Goal: Register for event/course

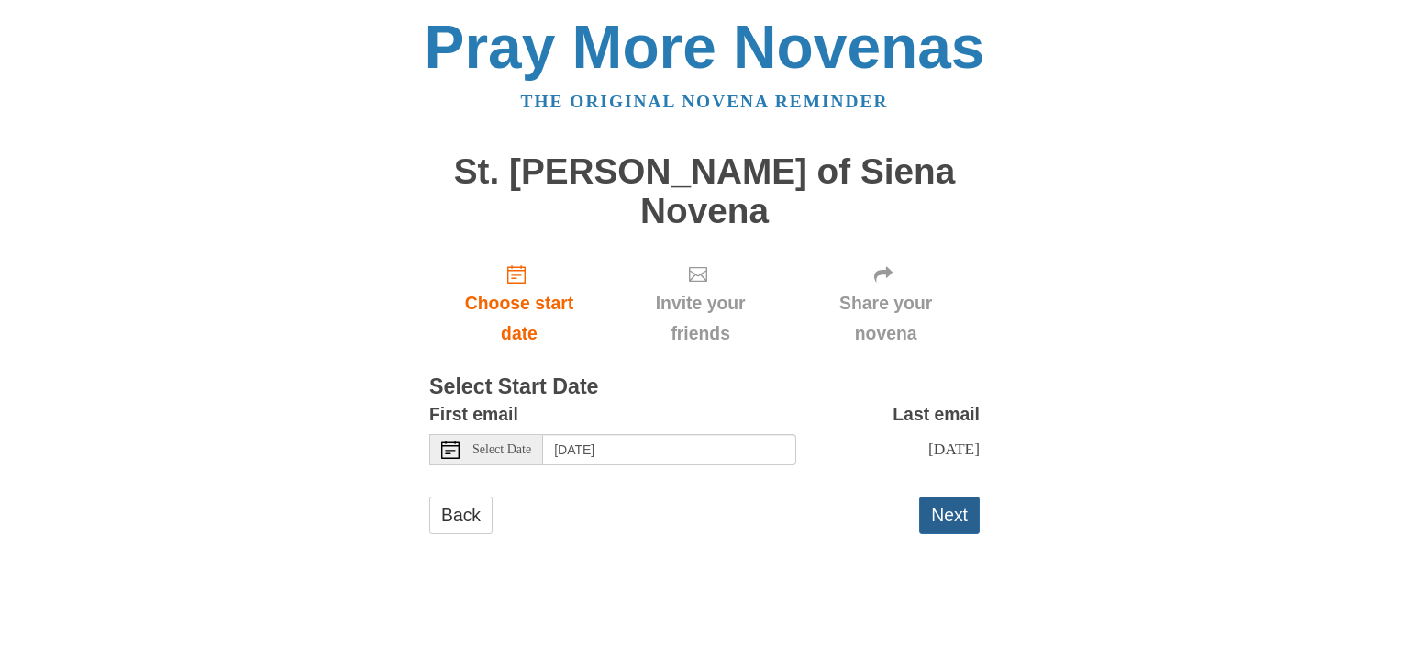
click at [967, 496] on button "Next" at bounding box center [949, 515] width 61 height 38
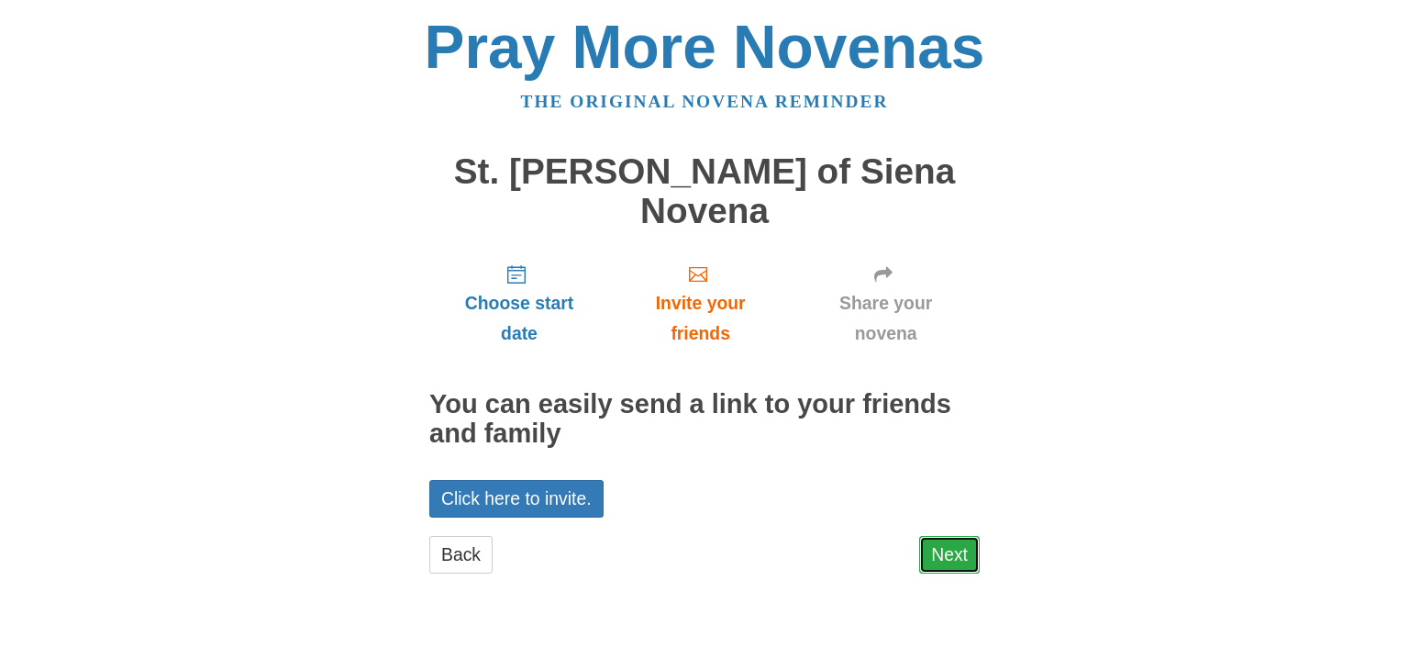
click at [965, 536] on link "Next" at bounding box center [949, 555] width 61 height 38
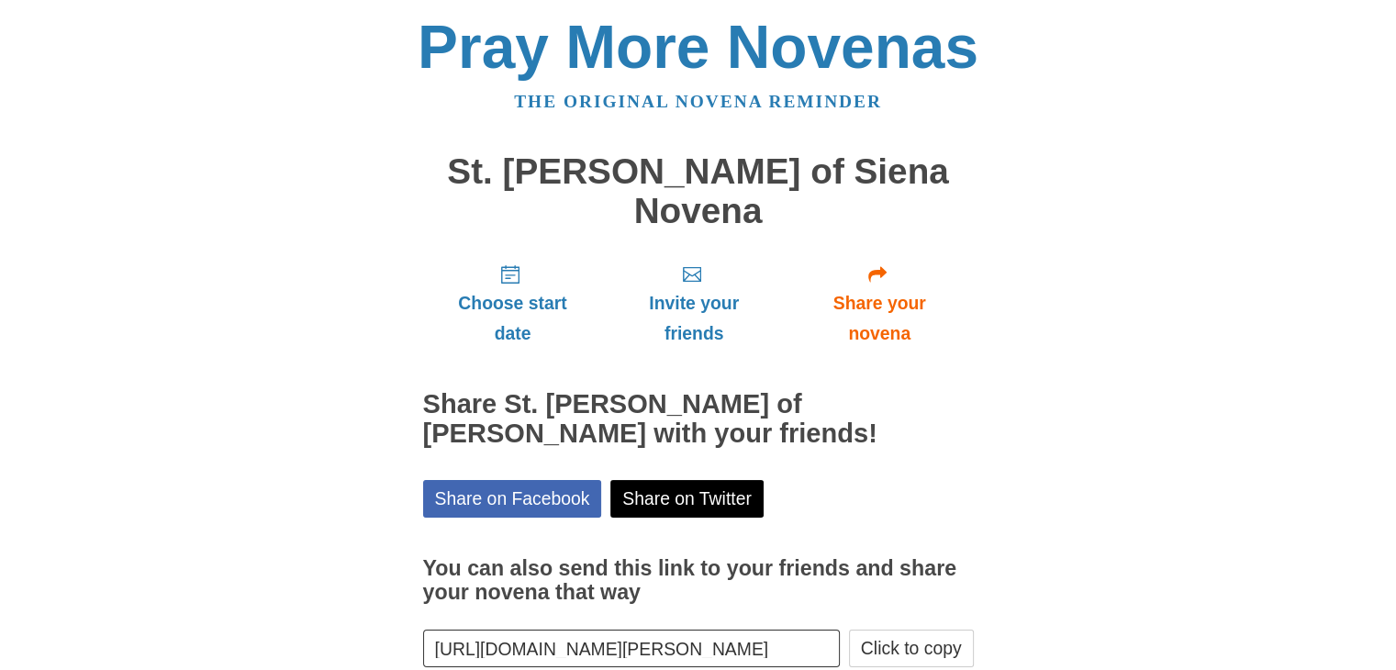
scroll to position [66, 0]
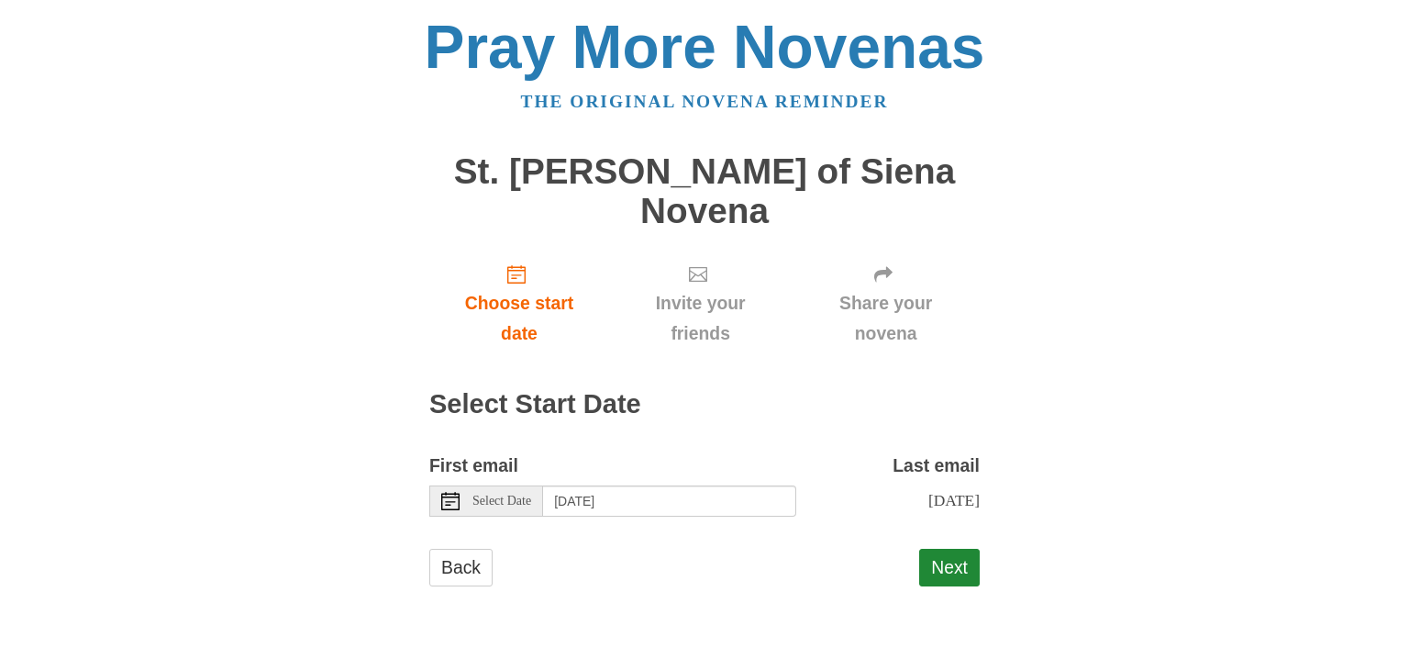
click at [502, 495] on span "Select Date" at bounding box center [502, 501] width 59 height 13
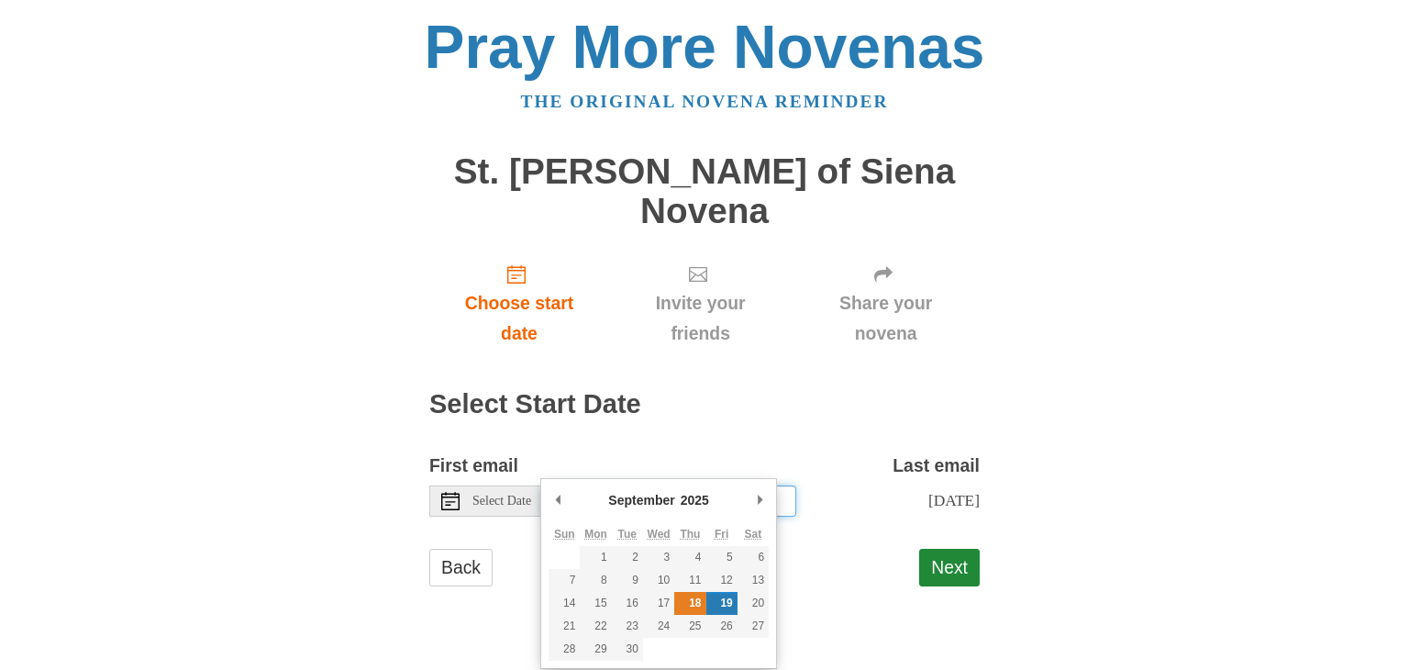
type input "Thursday, September 18th"
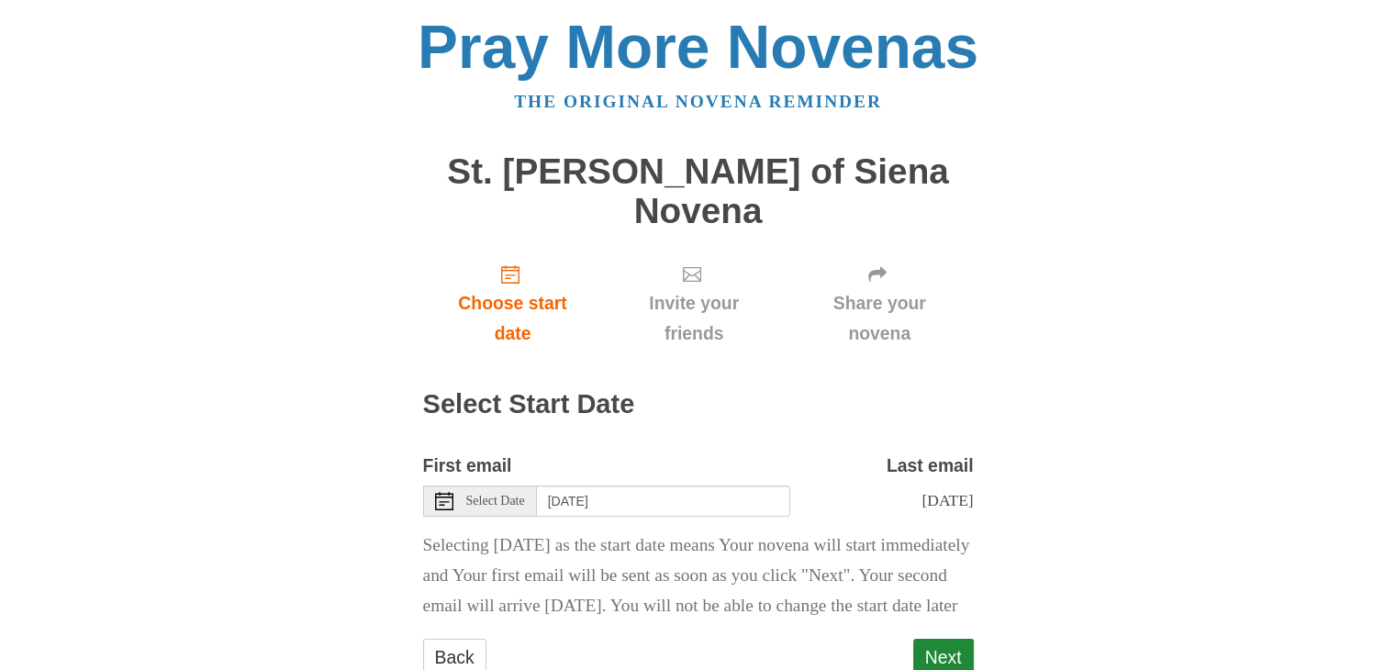
scroll to position [68, 0]
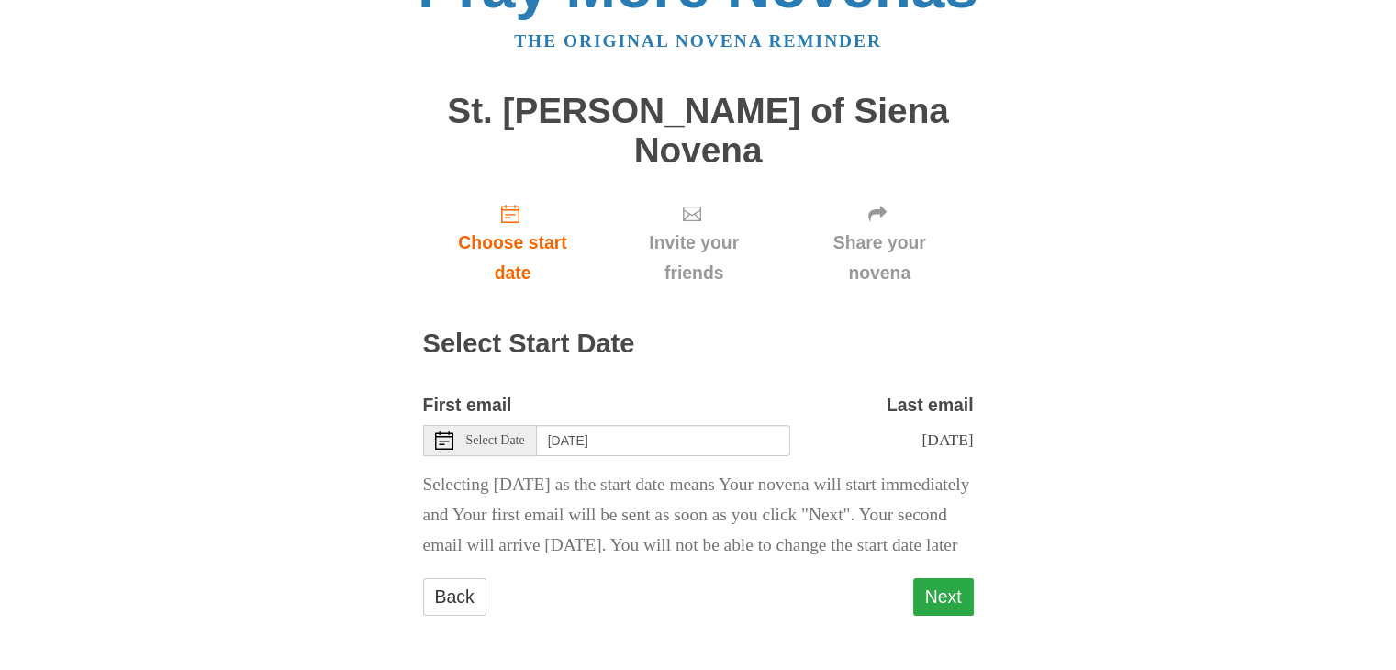
click at [947, 614] on button "Next" at bounding box center [943, 597] width 61 height 38
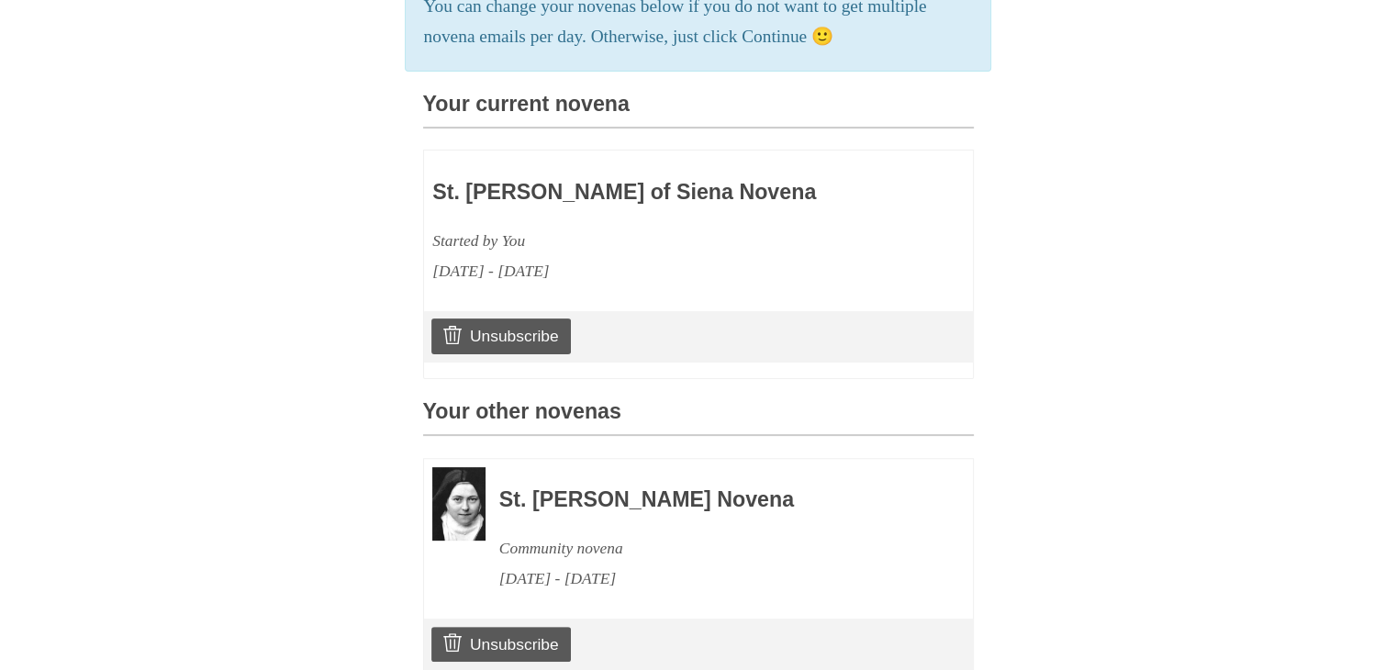
scroll to position [542, 0]
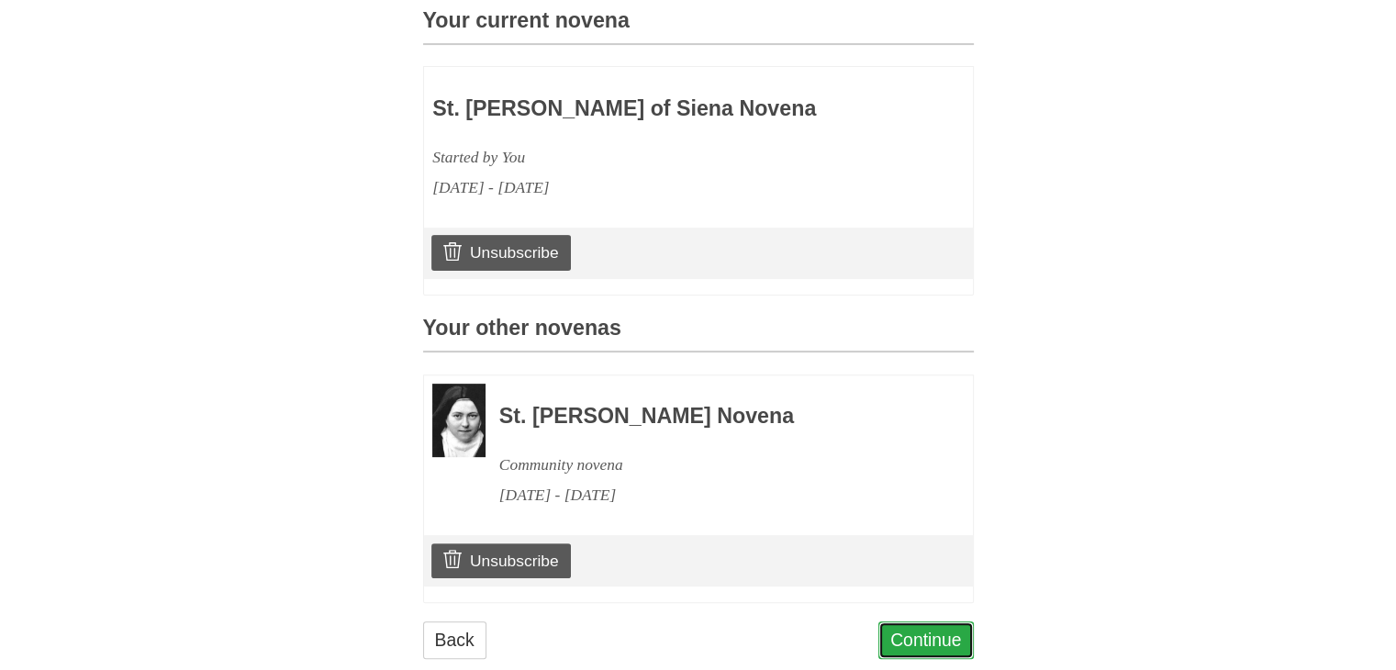
click at [914, 621] on link "Continue" at bounding box center [925, 640] width 95 height 38
